Goal: Task Accomplishment & Management: Complete application form

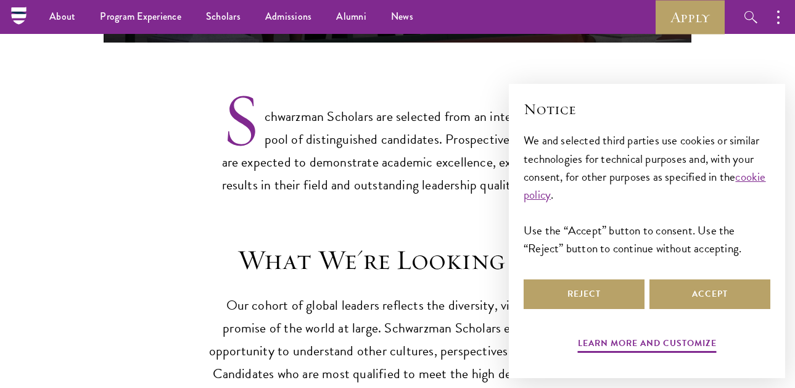
scroll to position [863, 0]
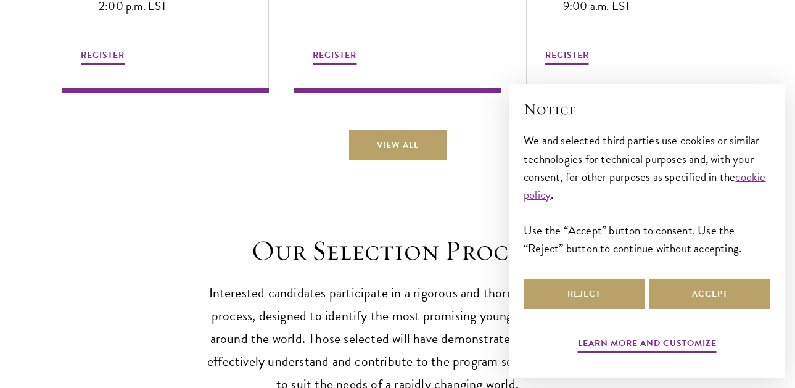
scroll to position [3551, 0]
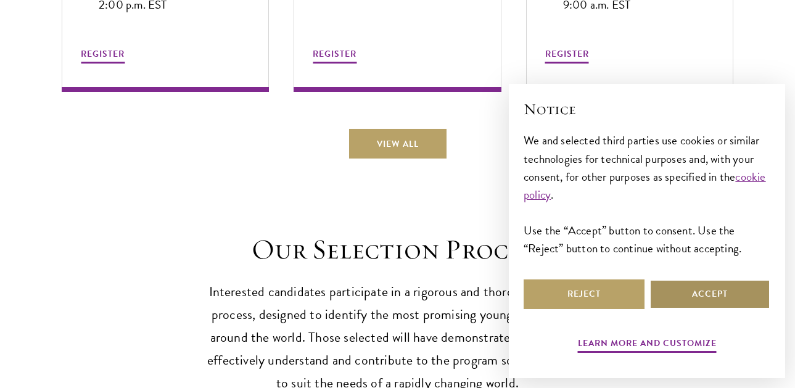
click at [711, 293] on button "Accept" at bounding box center [709, 294] width 121 height 30
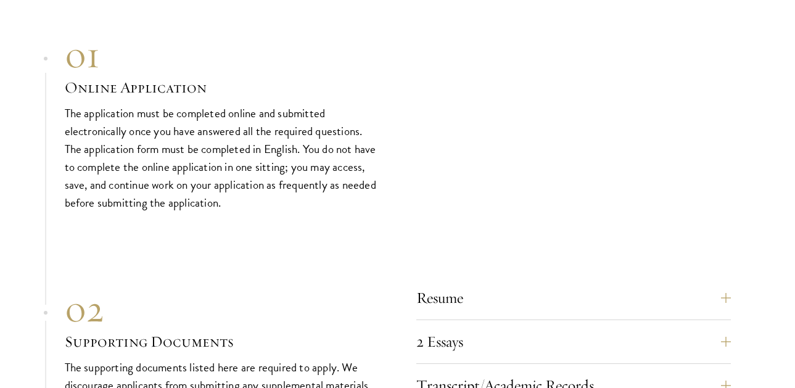
scroll to position [3970, 0]
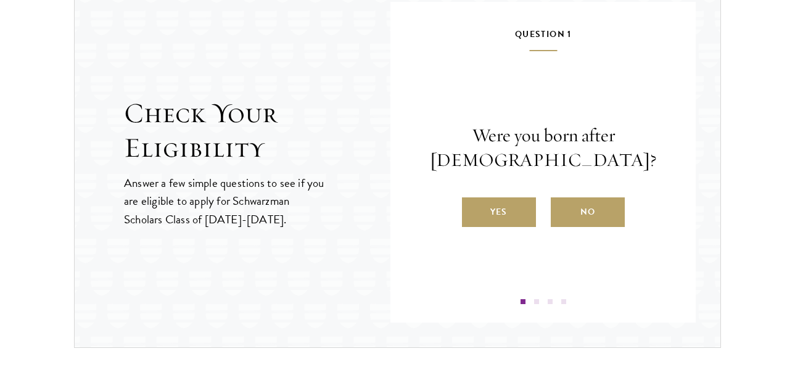
scroll to position [1328, 0]
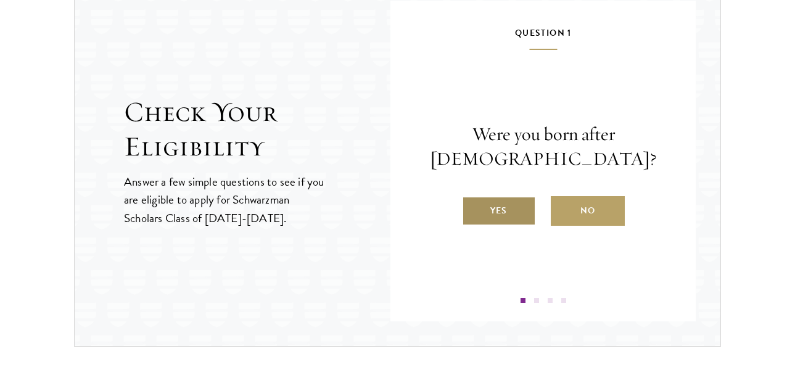
click at [498, 218] on label "Yes" at bounding box center [499, 211] width 74 height 30
click at [473, 208] on input "Yes" at bounding box center [467, 202] width 11 height 11
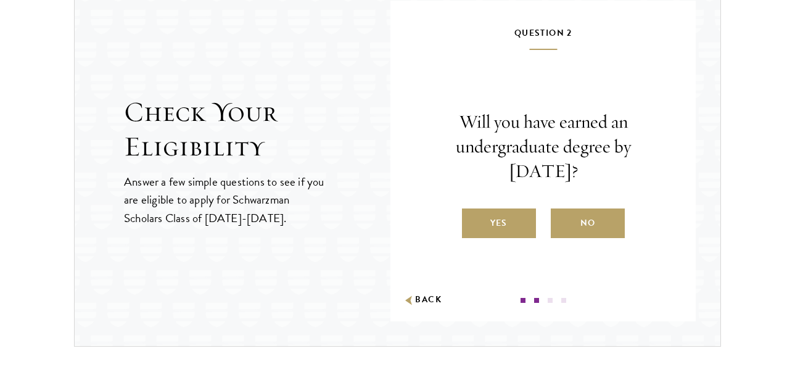
click at [498, 218] on label "Yes" at bounding box center [499, 223] width 74 height 30
click at [473, 218] on input "Yes" at bounding box center [467, 215] width 11 height 11
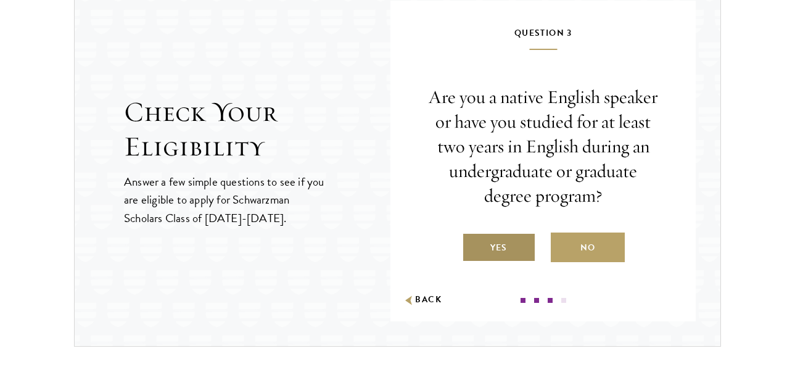
click at [492, 248] on label "Yes" at bounding box center [499, 247] width 74 height 30
click at [473, 245] on input "Yes" at bounding box center [467, 239] width 11 height 11
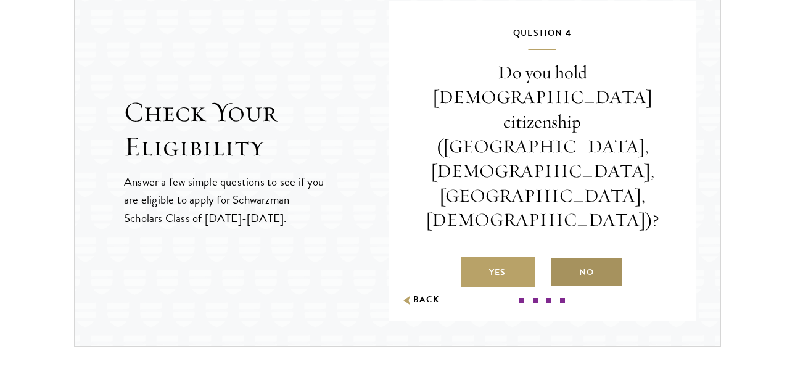
click at [565, 257] on label "No" at bounding box center [586, 272] width 74 height 30
click at [560, 259] on input "No" at bounding box center [554, 264] width 11 height 11
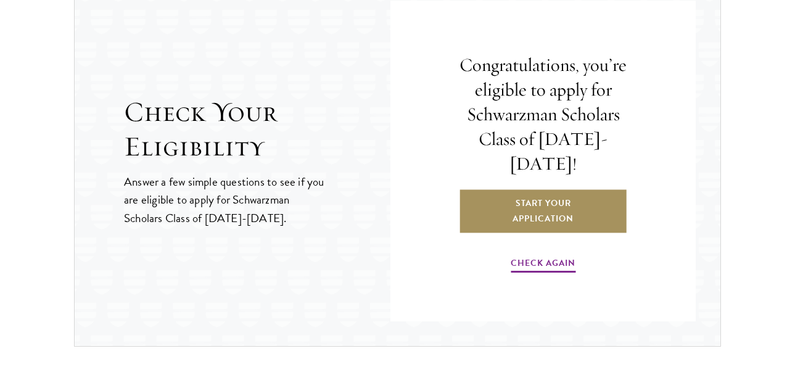
click at [562, 208] on link "Start Your Application" at bounding box center [543, 211] width 170 height 45
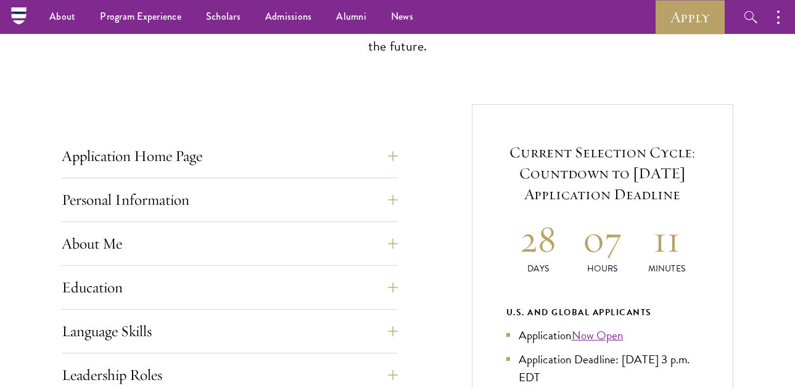
scroll to position [345, 0]
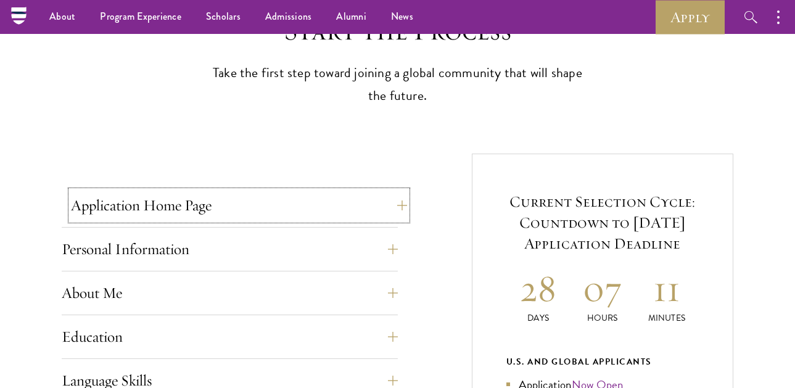
click at [246, 210] on button "Application Home Page" at bounding box center [239, 205] width 336 height 30
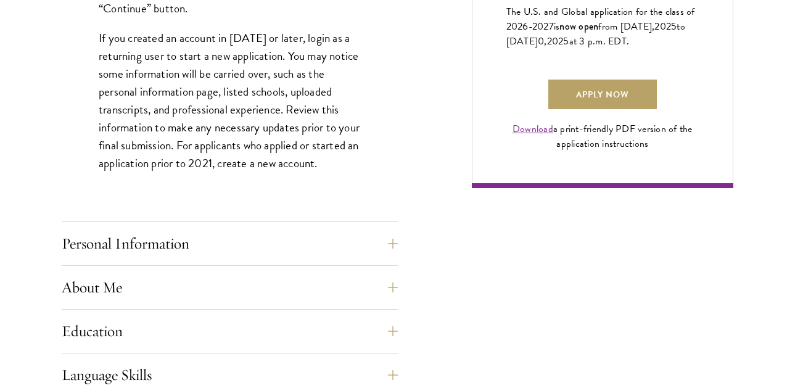
scroll to position [986, 0]
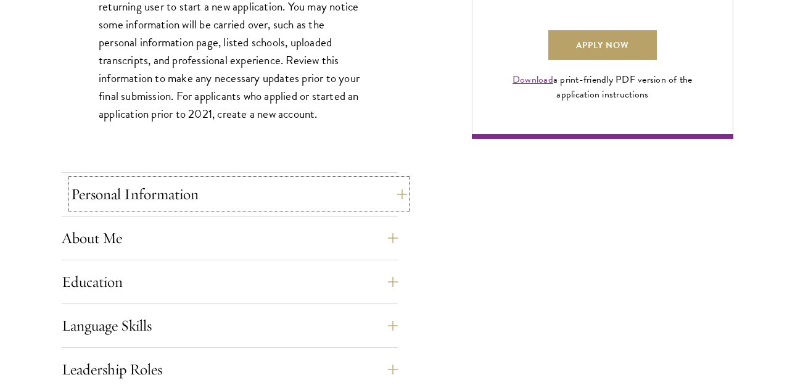
click at [222, 195] on button "Personal Information" at bounding box center [239, 194] width 336 height 30
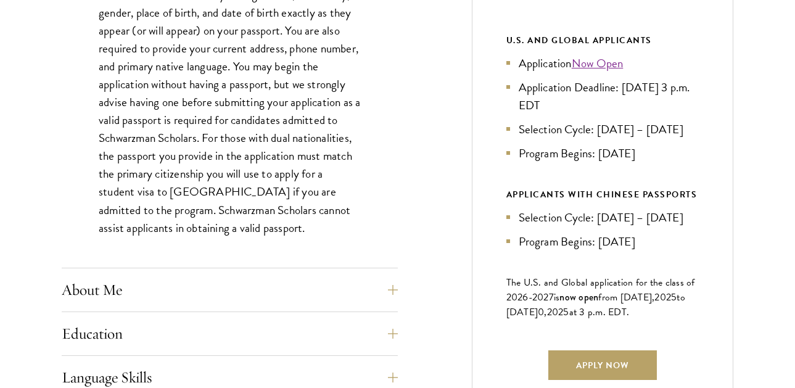
scroll to position [740, 0]
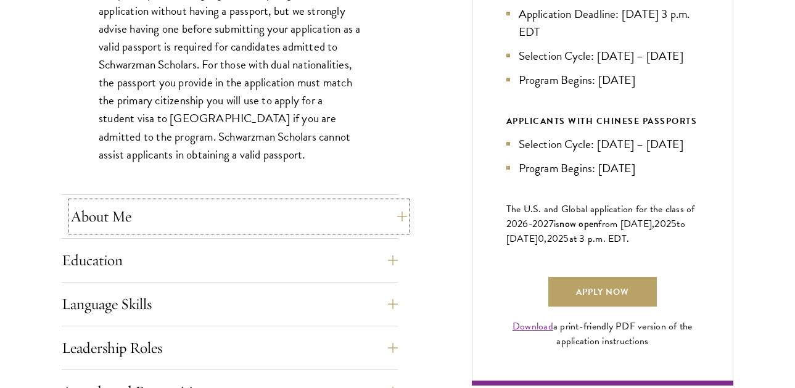
click at [227, 203] on button "About Me" at bounding box center [239, 217] width 336 height 30
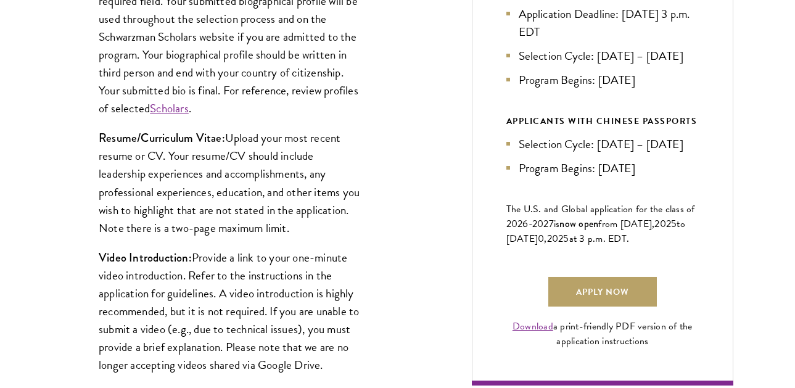
click at [57, 278] on div "Start the Process Take the first step toward joining a global community that wi…" at bounding box center [397, 371] width 795 height 1504
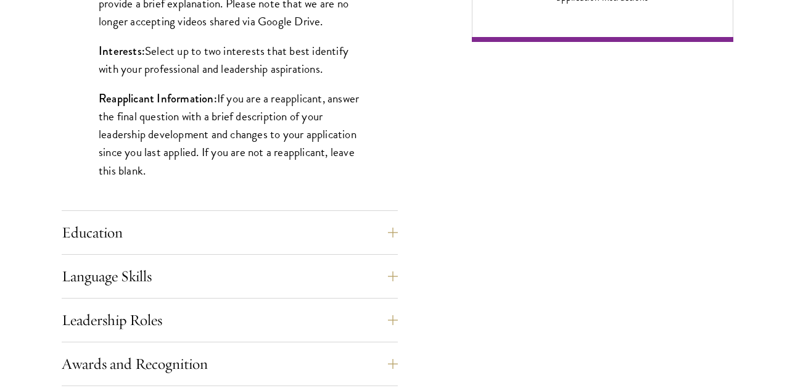
scroll to position [1110, 0]
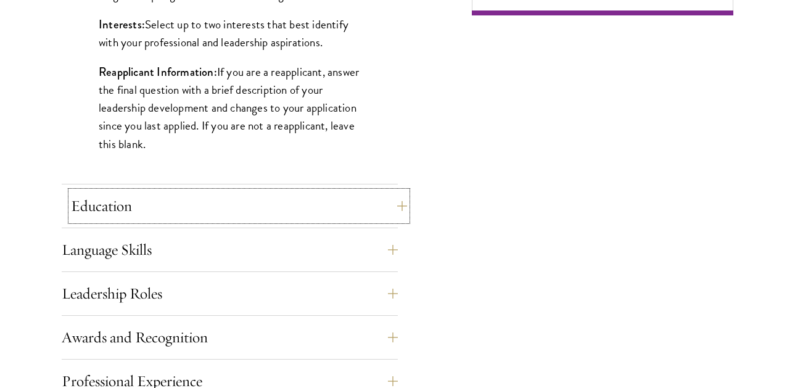
click at [215, 203] on button "Education" at bounding box center [239, 206] width 336 height 30
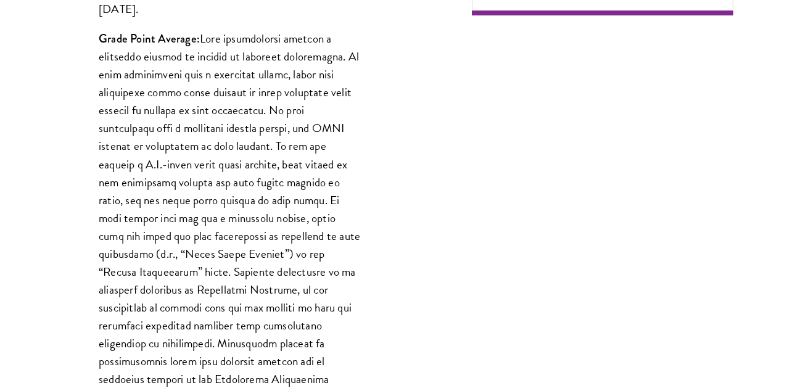
click at [69, 266] on div "List only undergraduate and graduate degrees completed (or on track to complete…" at bounding box center [230, 364] width 336 height 1541
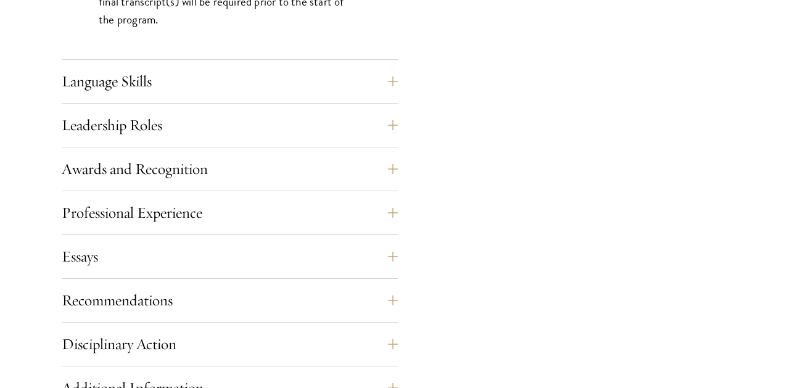
scroll to position [2219, 0]
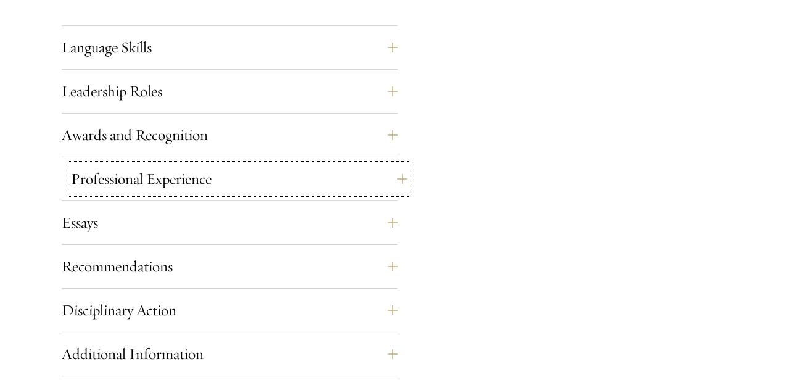
click at [186, 178] on button "Professional Experience" at bounding box center [239, 179] width 336 height 30
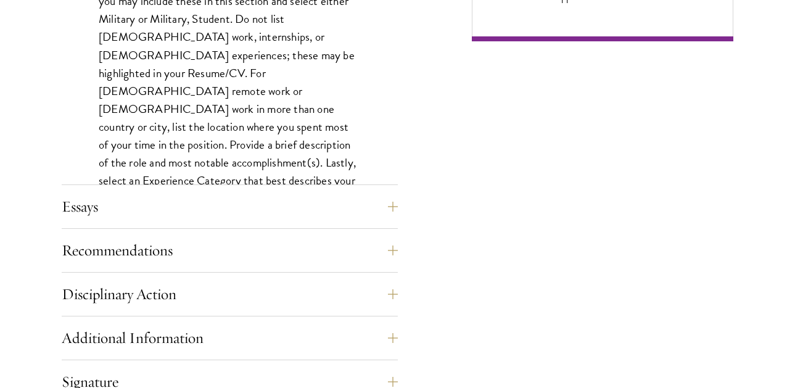
scroll to position [1085, 0]
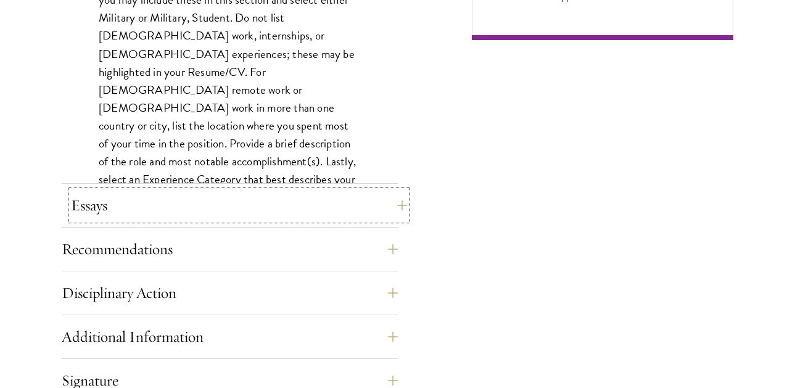
click at [115, 204] on button "Essays" at bounding box center [239, 205] width 336 height 30
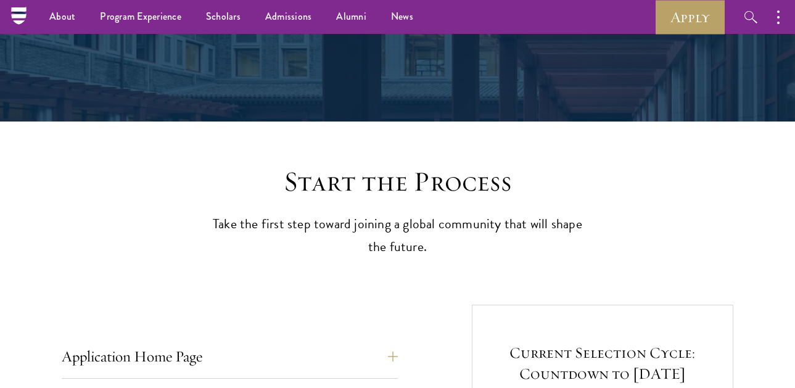
scroll to position [0, 0]
